Goal: Transaction & Acquisition: Purchase product/service

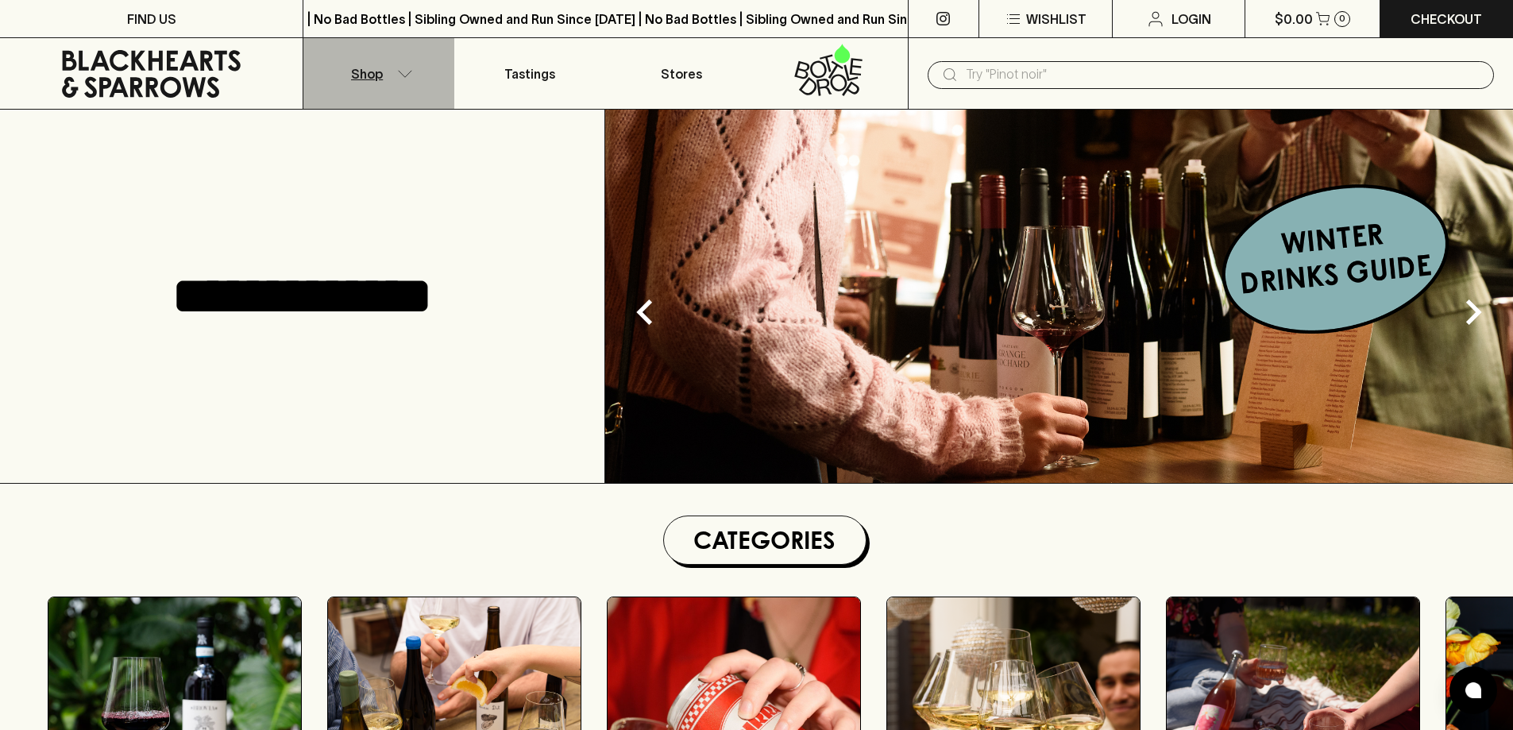
click at [410, 78] on button "Shop" at bounding box center [378, 73] width 151 height 71
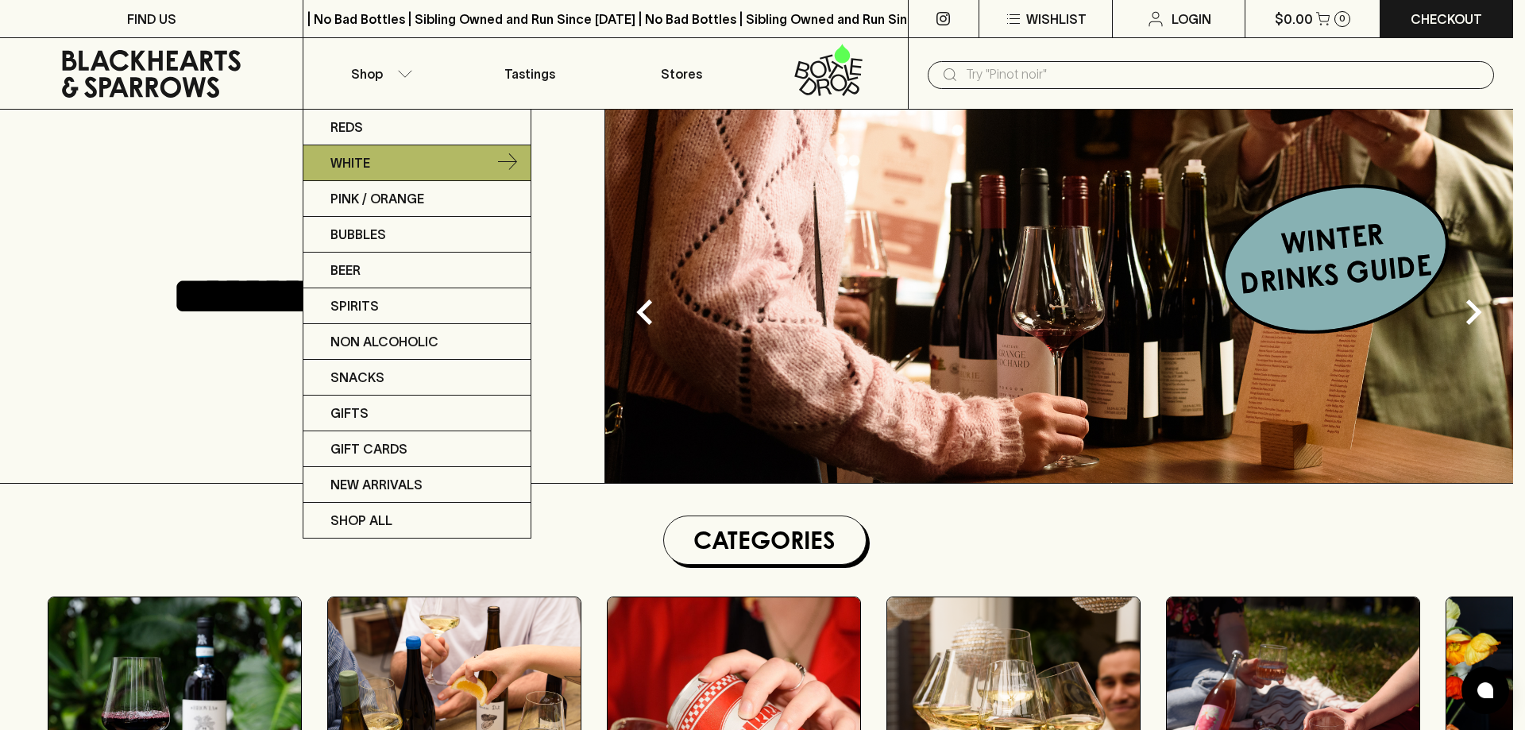
click at [385, 156] on link "White" at bounding box center [416, 163] width 227 height 36
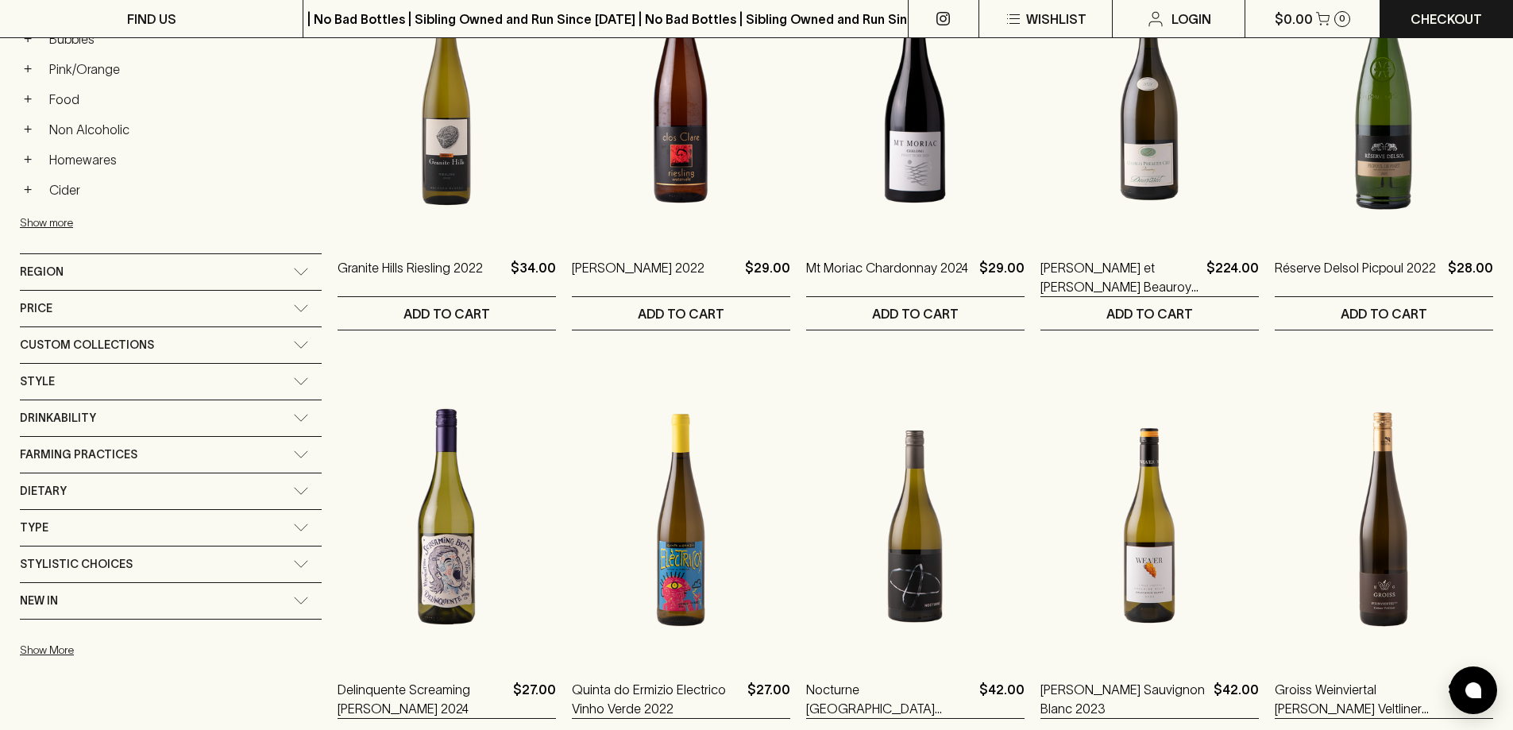
scroll to position [794, 0]
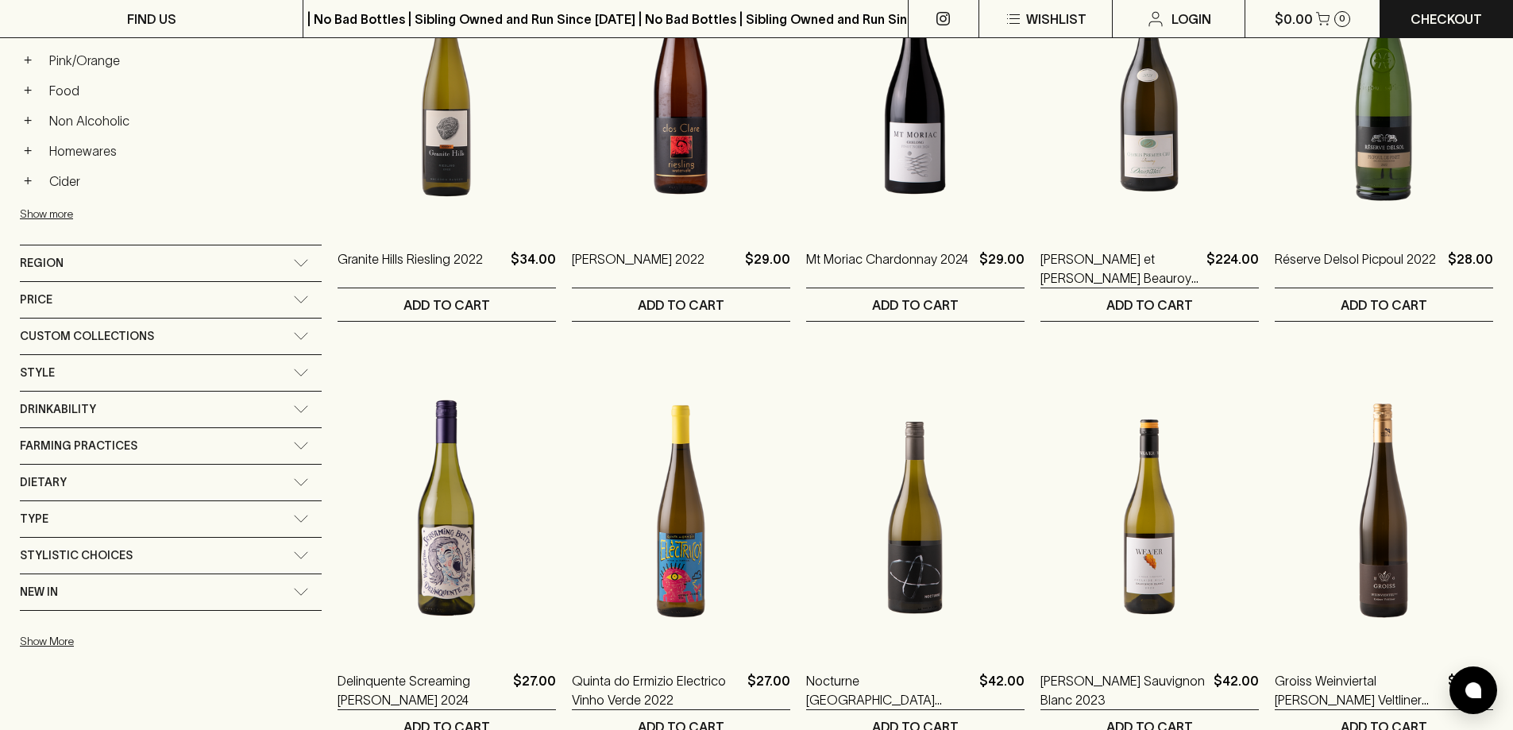
click at [199, 408] on div "Drinkability" at bounding box center [156, 409] width 273 height 20
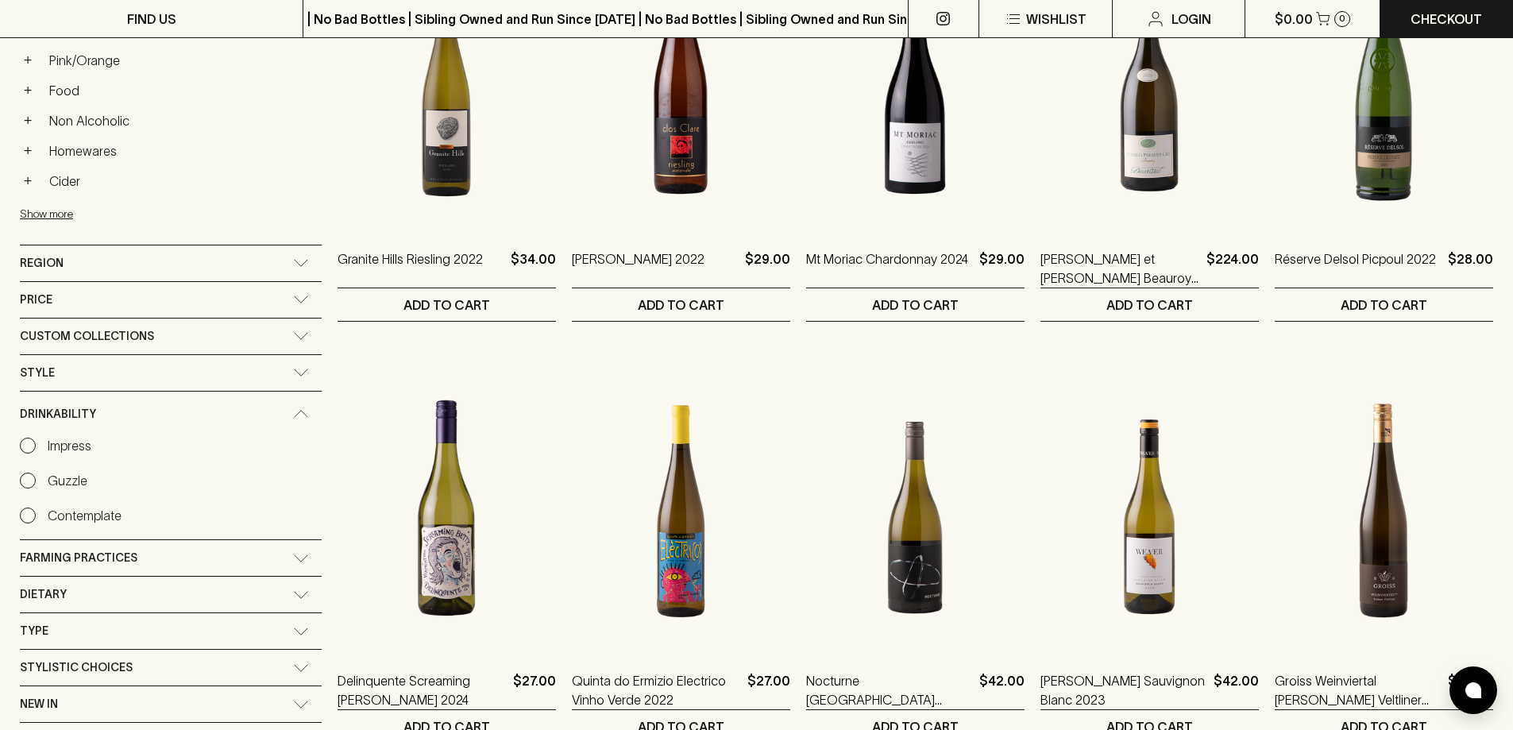
click at [204, 408] on div "Drinkability" at bounding box center [171, 413] width 302 height 45
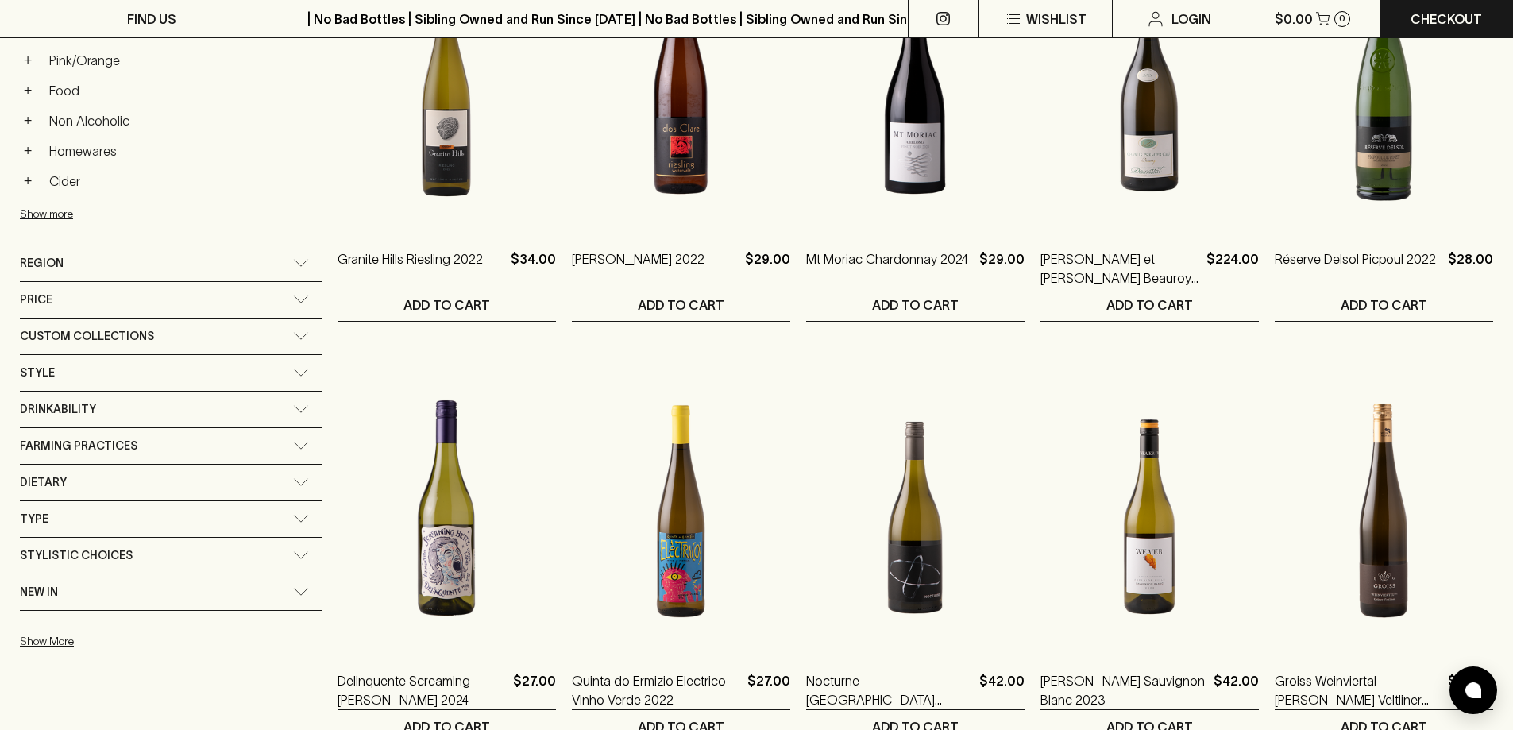
click at [213, 514] on div "Type" at bounding box center [171, 519] width 302 height 36
click at [213, 514] on div "Type" at bounding box center [171, 523] width 302 height 45
click at [206, 367] on div "Style" at bounding box center [171, 373] width 302 height 36
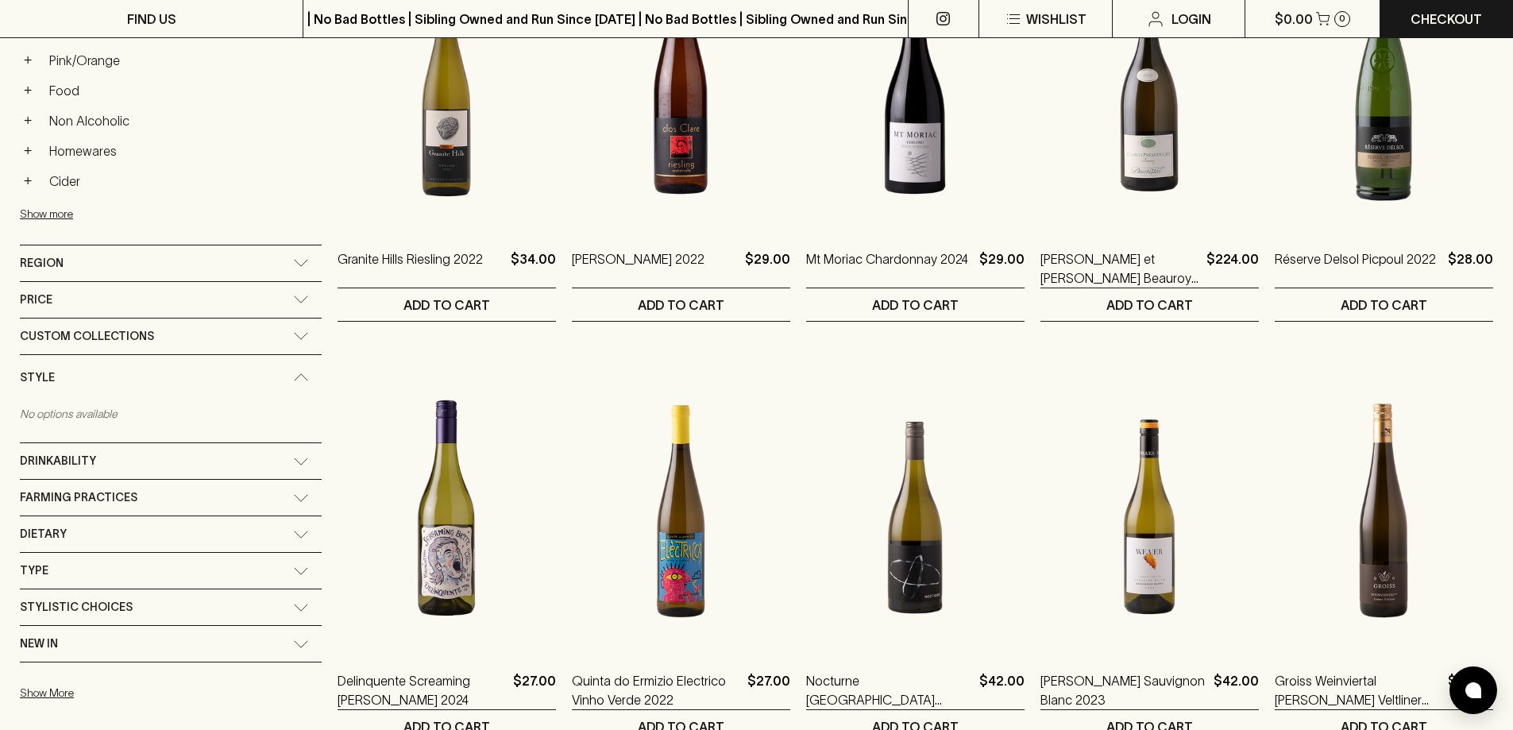
click at [293, 375] on icon at bounding box center [301, 377] width 16 height 8
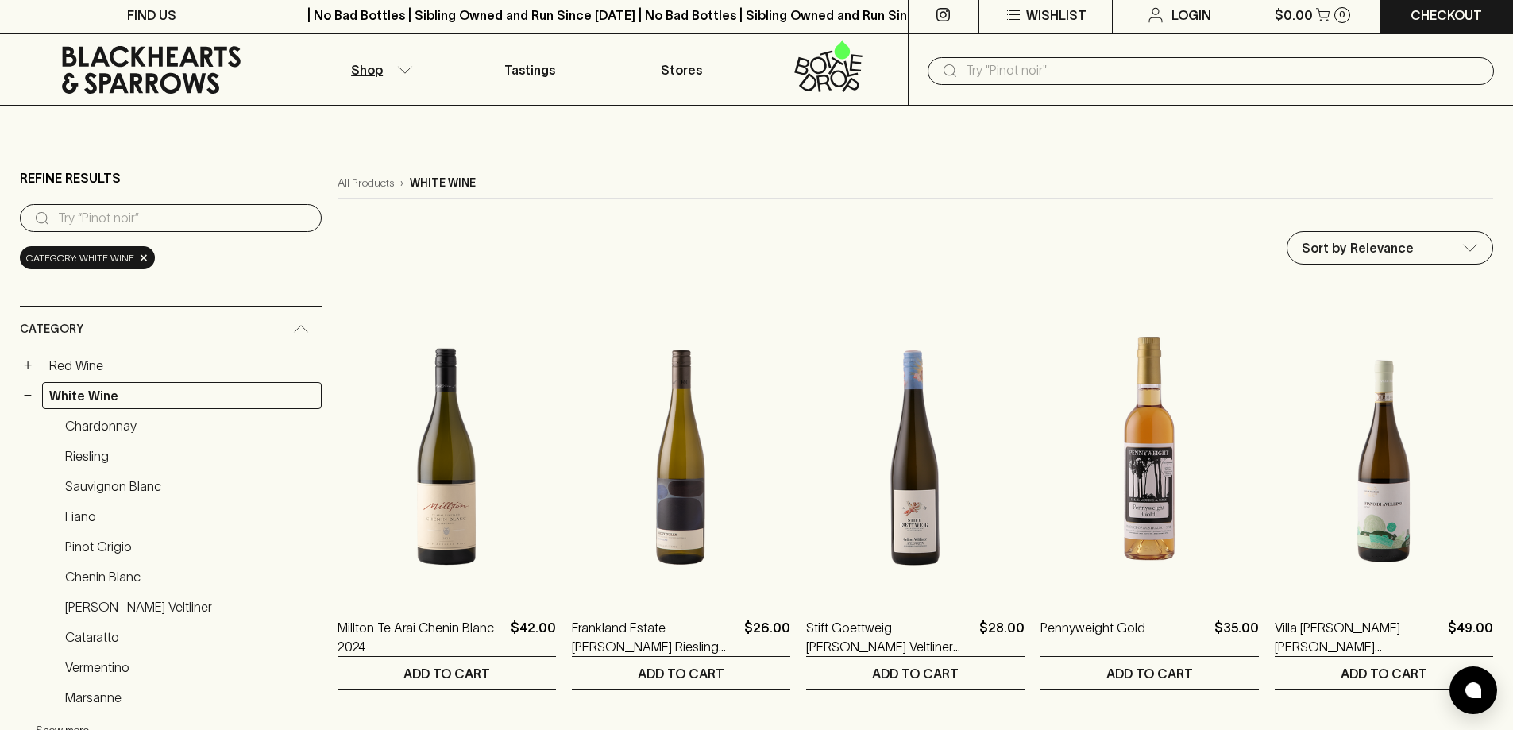
scroll to position [0, 0]
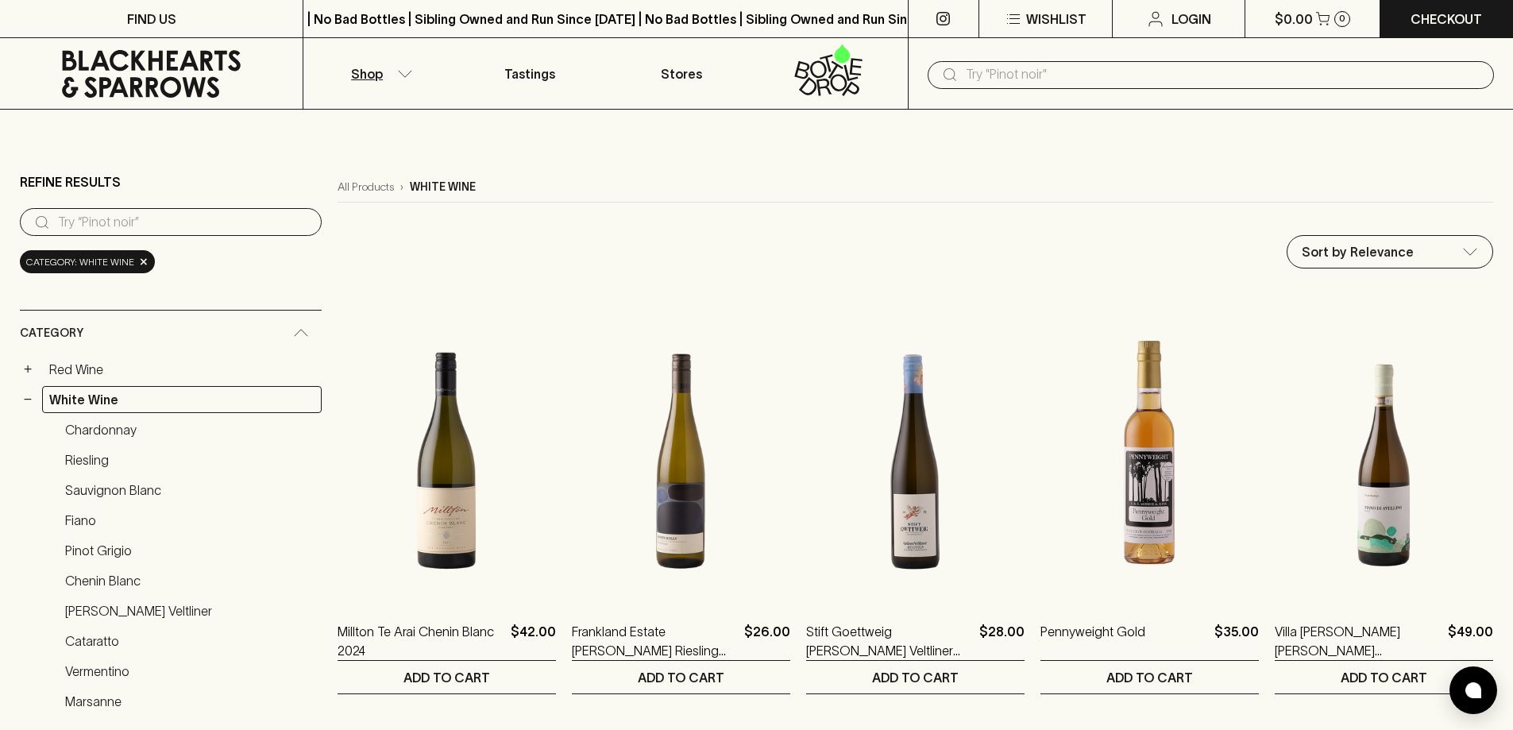
click at [130, 216] on input "search" at bounding box center [183, 222] width 251 height 25
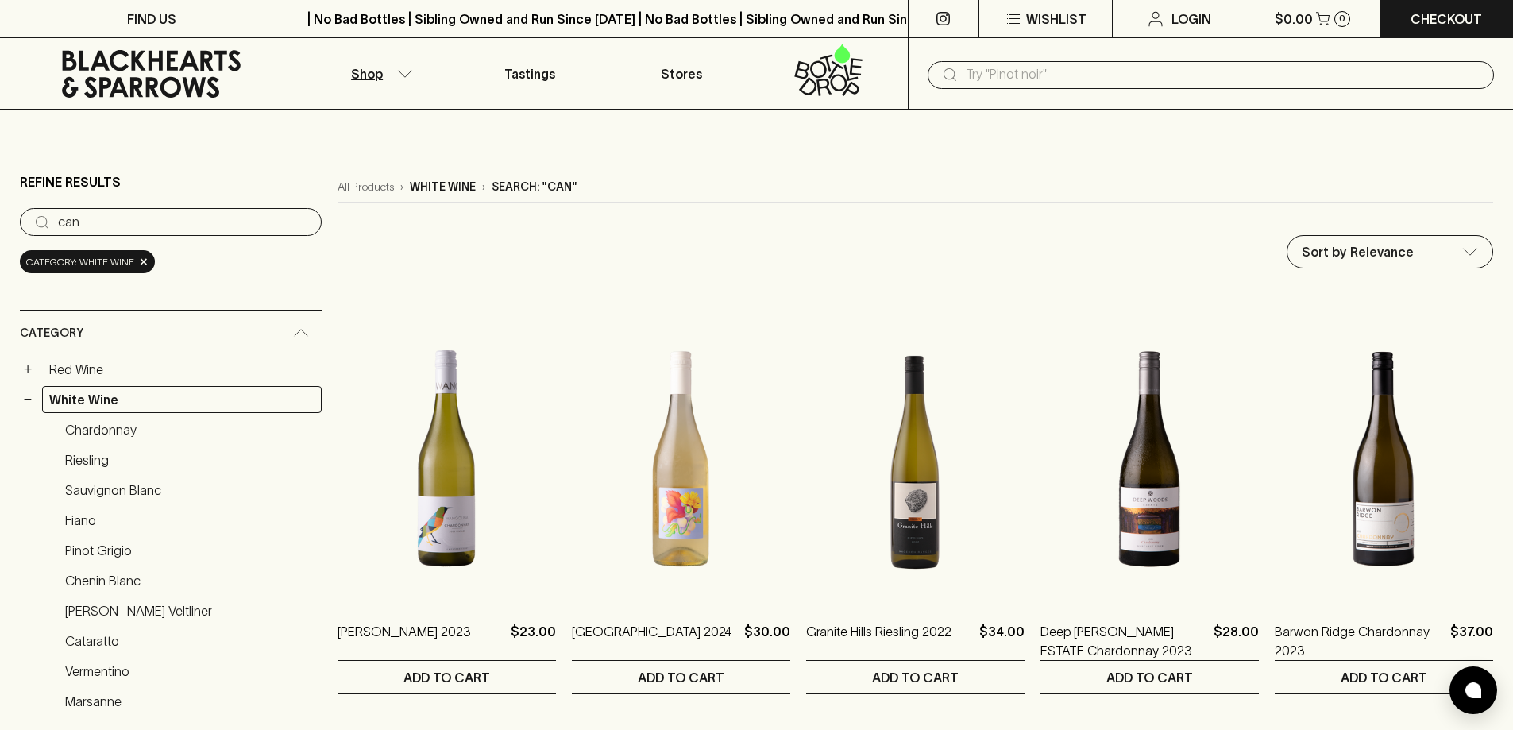
click at [109, 224] on input "can" at bounding box center [183, 222] width 251 height 25
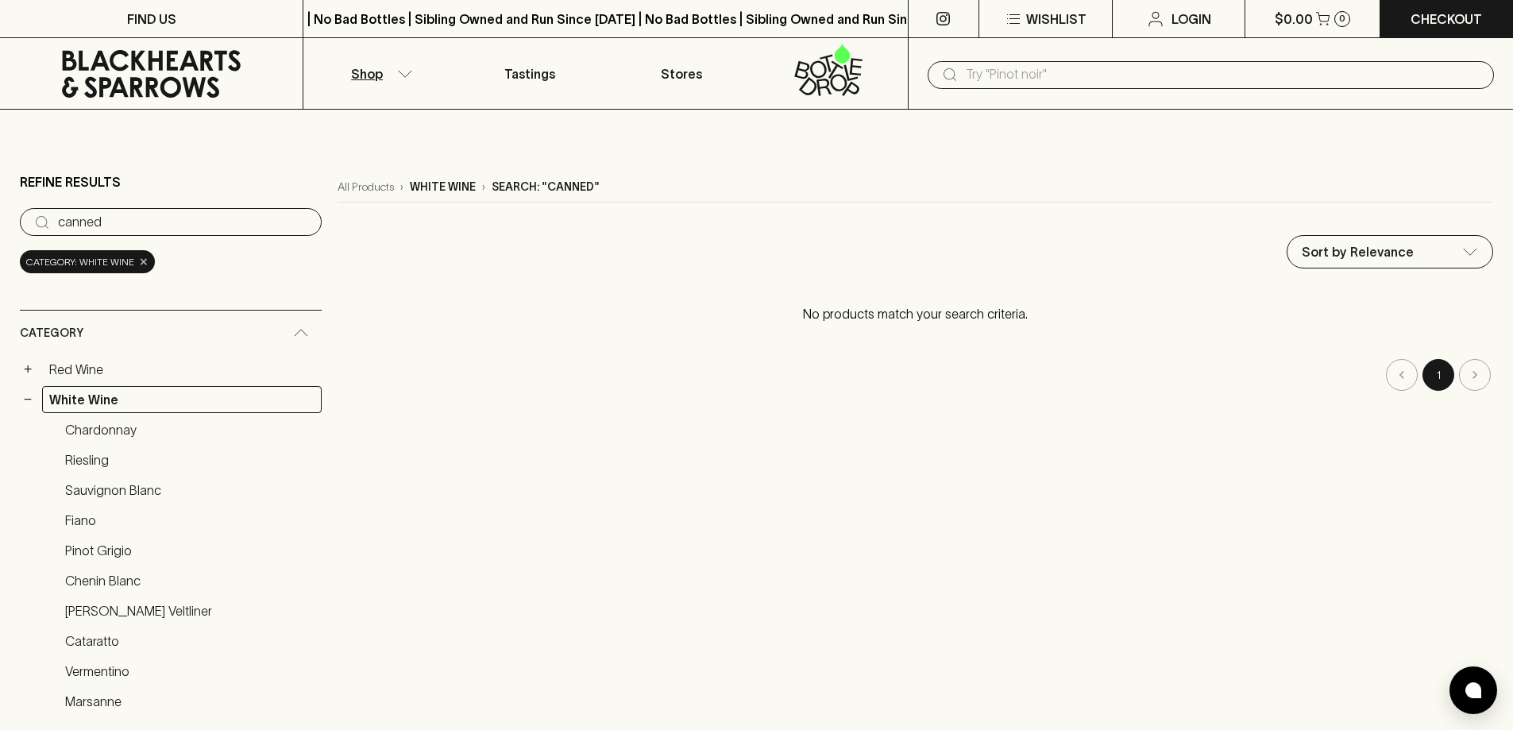
click at [139, 268] on span "×" at bounding box center [144, 261] width 10 height 17
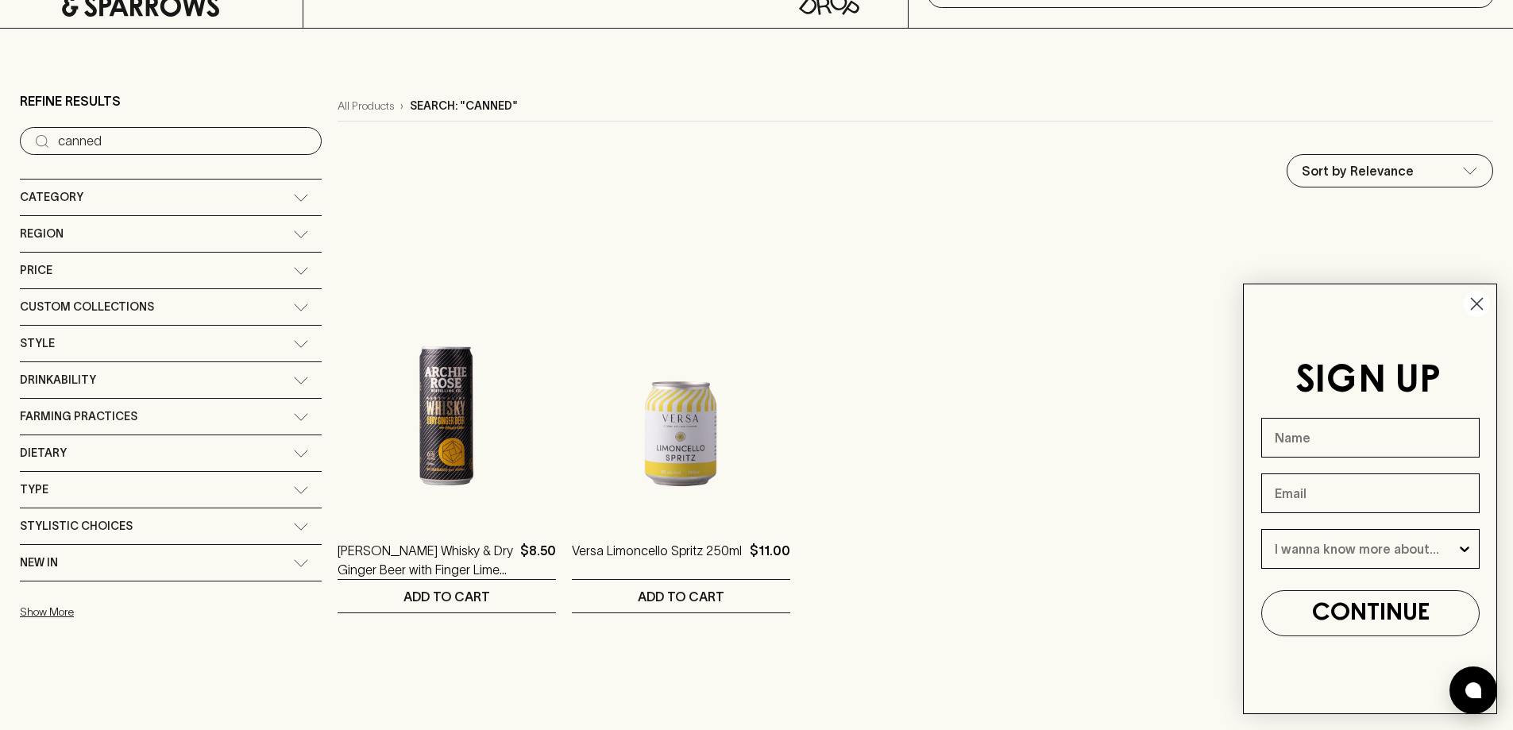
scroll to position [79, 0]
drag, startPoint x: 121, startPoint y: 145, endPoint x: 33, endPoint y: 145, distance: 88.9
click at [33, 145] on div "​ canned" at bounding box center [171, 143] width 302 height 28
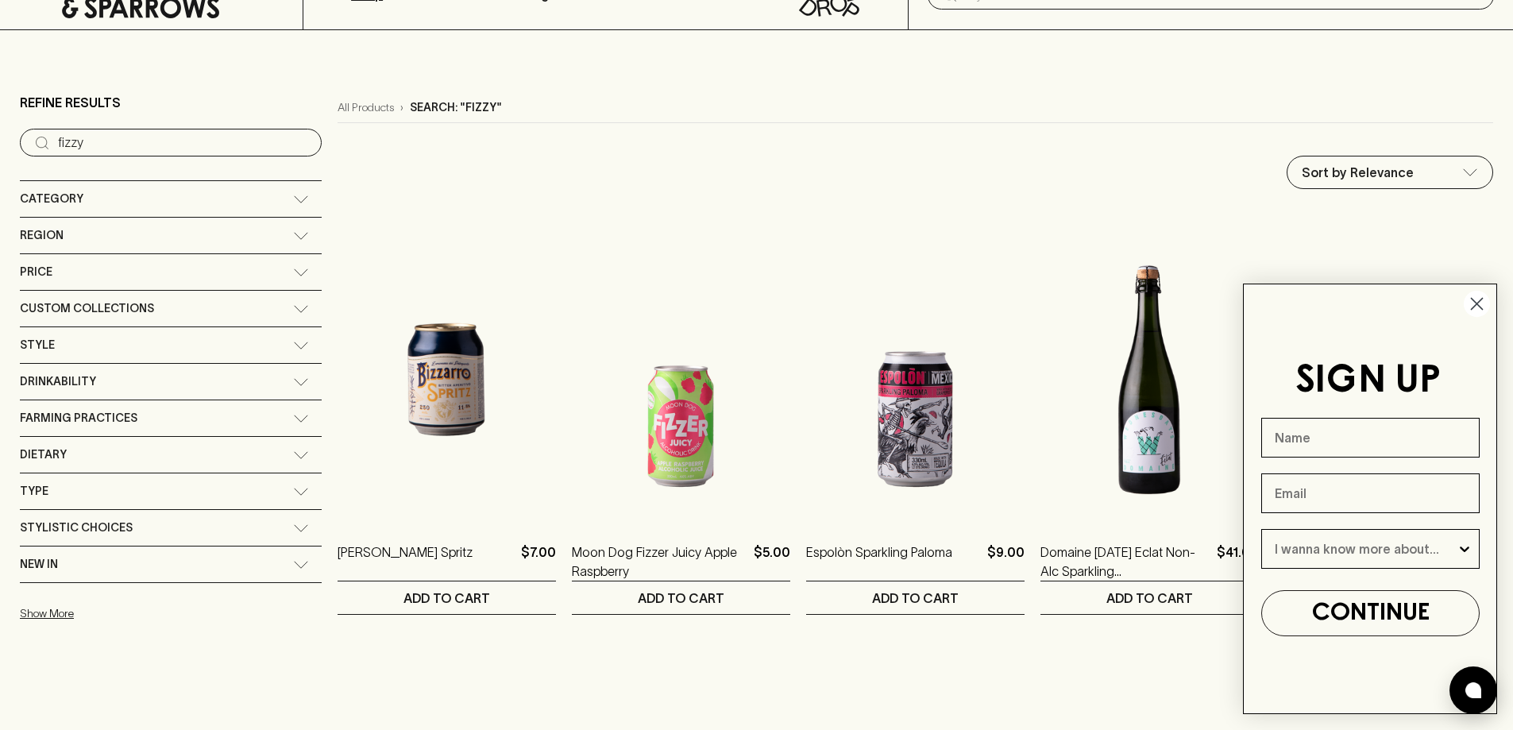
type input "fizzy"
click at [1478, 295] on circle "Close dialog" at bounding box center [1476, 304] width 26 height 26
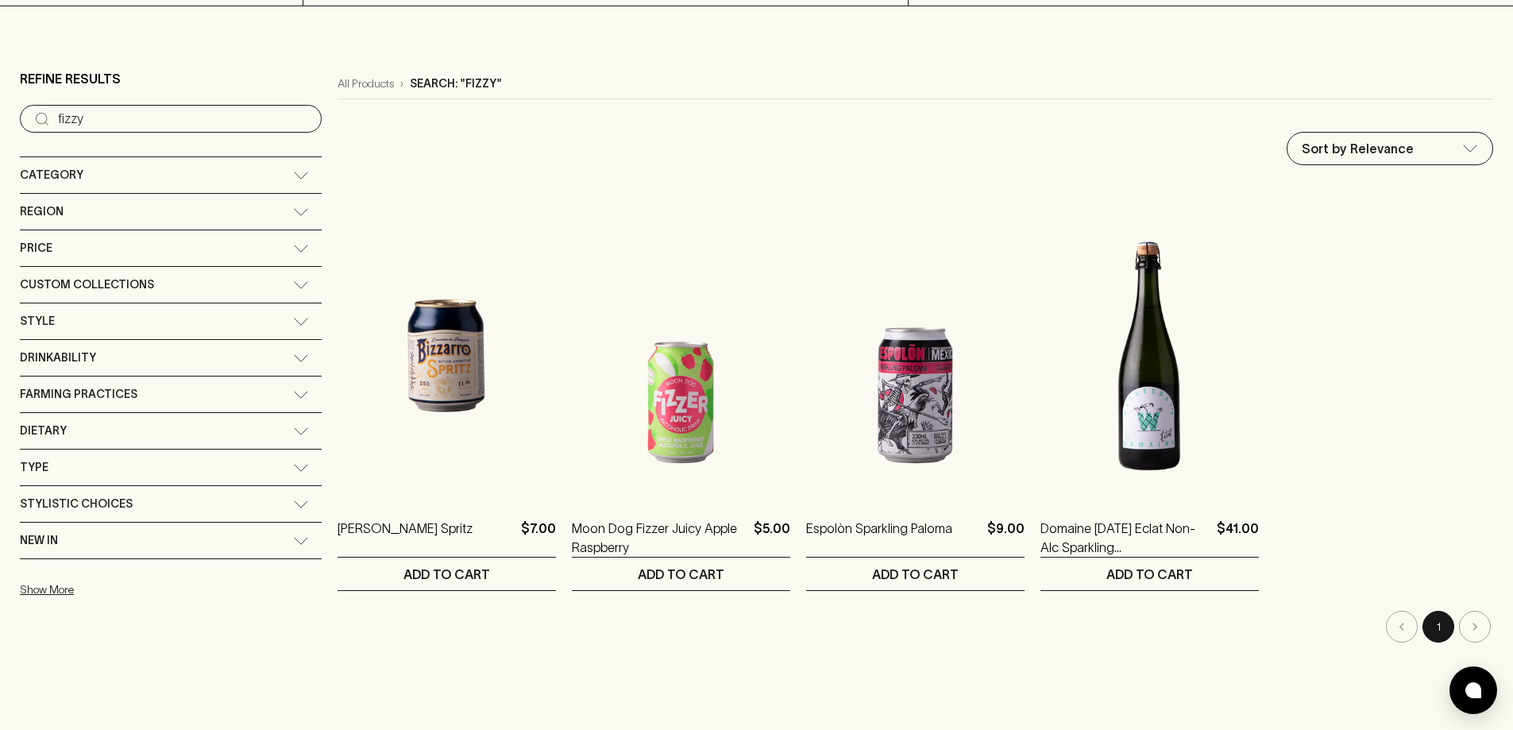
scroll to position [79, 0]
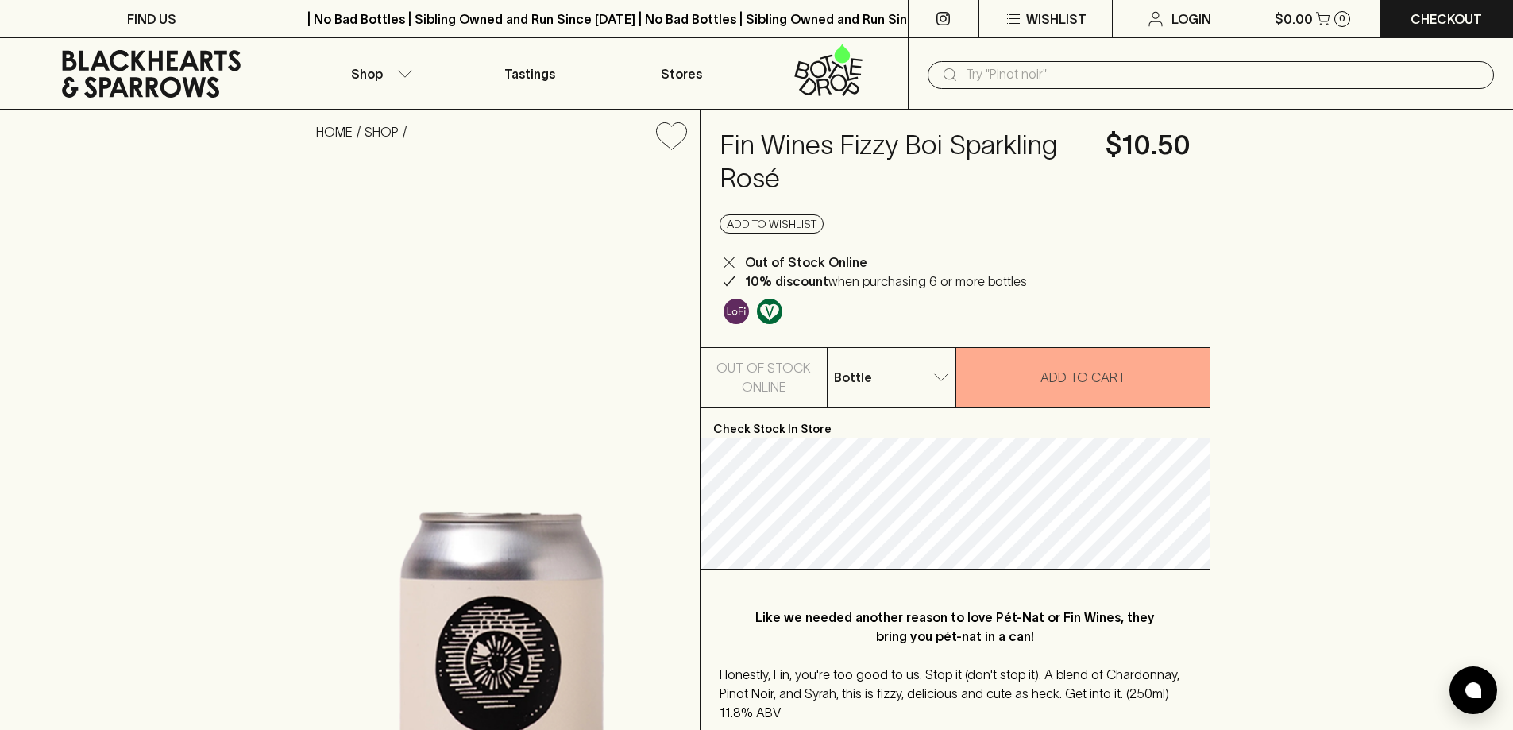
click at [1099, 82] on input "text" at bounding box center [1223, 74] width 515 height 25
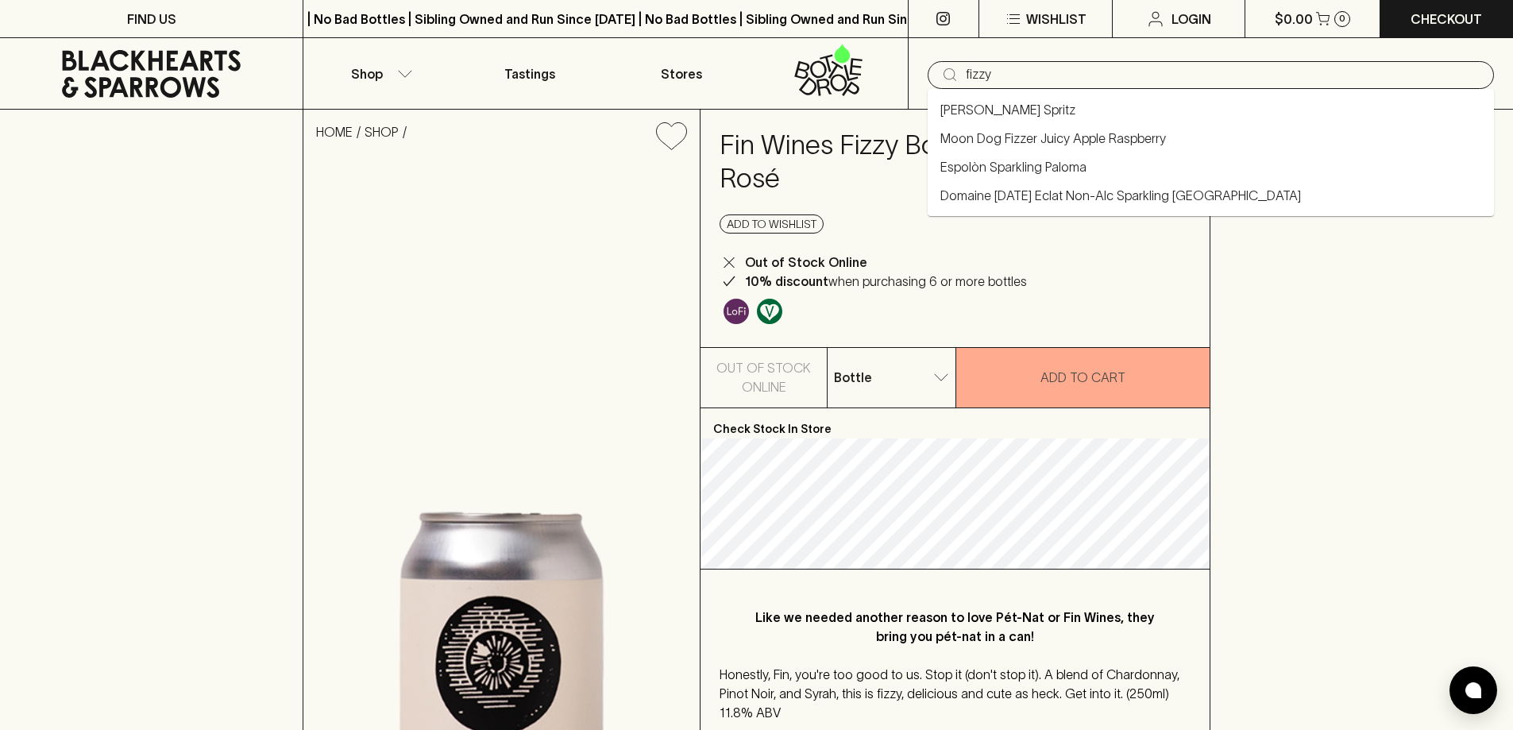
type input "fizzy"
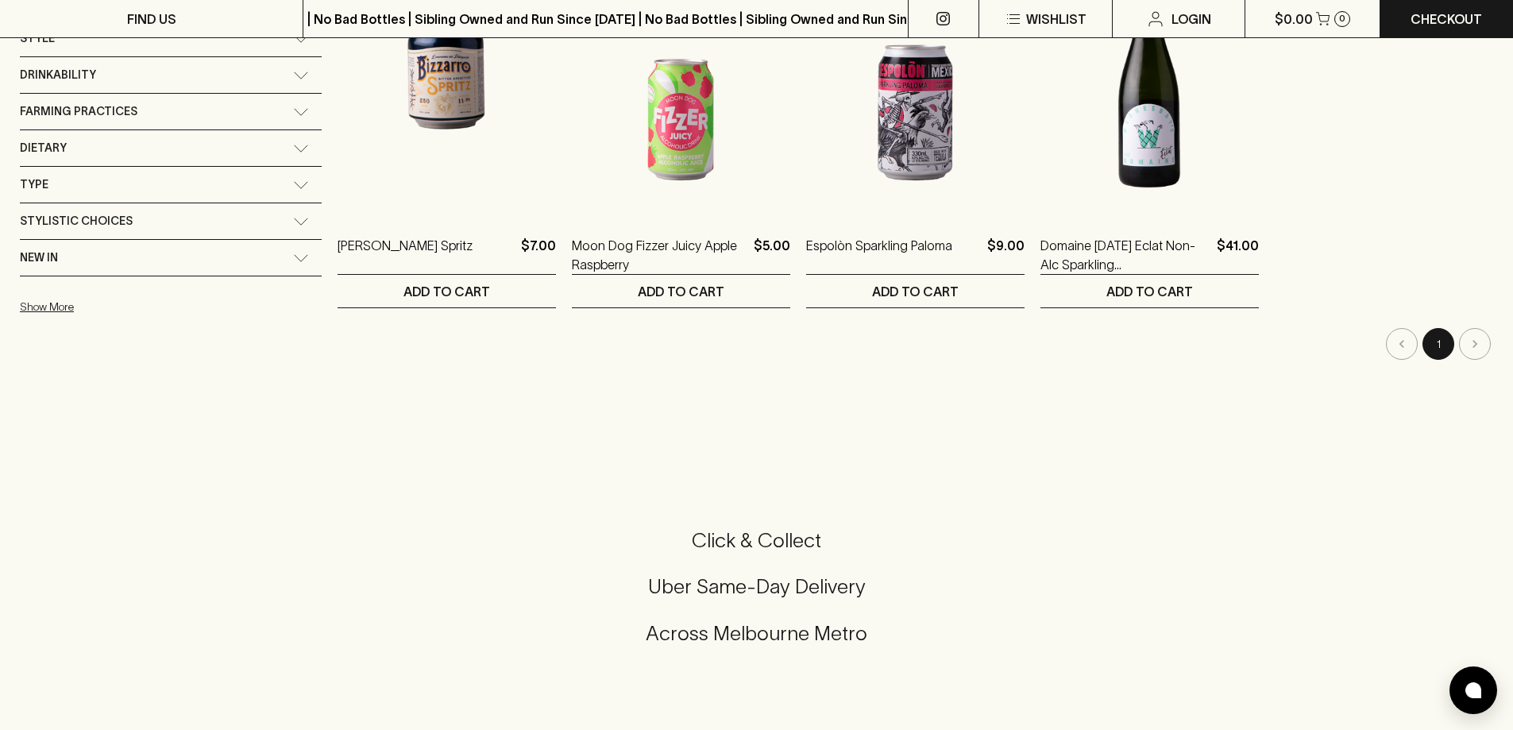
scroll to position [318, 0]
